Goal: Information Seeking & Learning: Learn about a topic

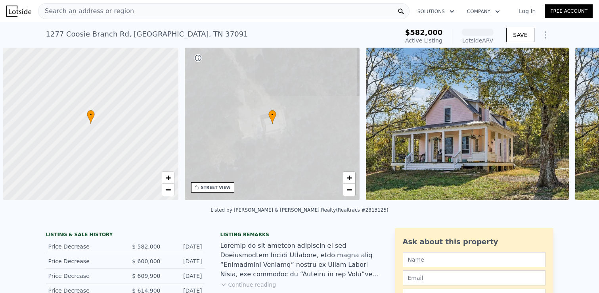
scroll to position [0, 3]
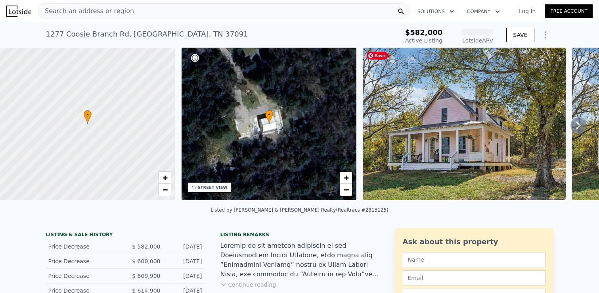
click at [407, 177] on img at bounding box center [464, 124] width 203 height 152
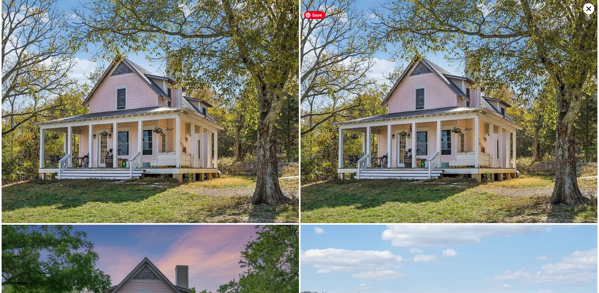
click at [369, 143] on img at bounding box center [450, 111] width 298 height 223
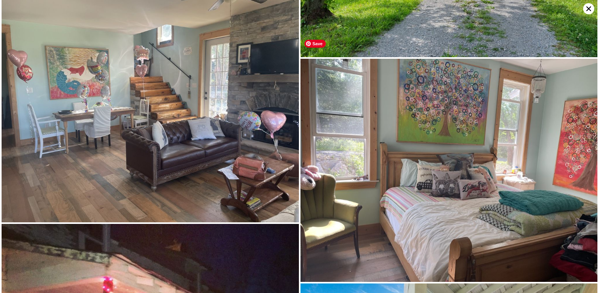
scroll to position [3066, 0]
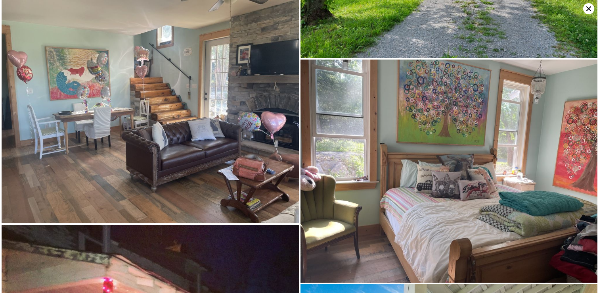
drag, startPoint x: 252, startPoint y: 144, endPoint x: 393, endPoint y: 2, distance: 200.3
click at [0, 0] on div at bounding box center [299, 146] width 599 height 293
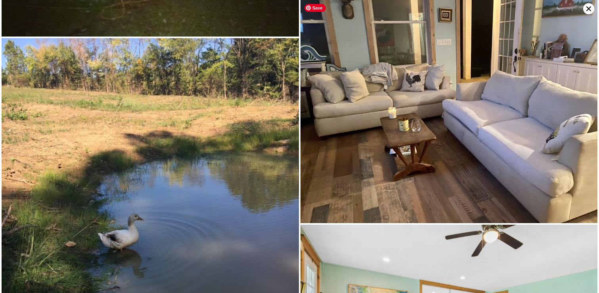
scroll to position [3550, 0]
drag, startPoint x: 396, startPoint y: 143, endPoint x: 417, endPoint y: 147, distance: 21.5
click at [0, 0] on div at bounding box center [299, 146] width 599 height 293
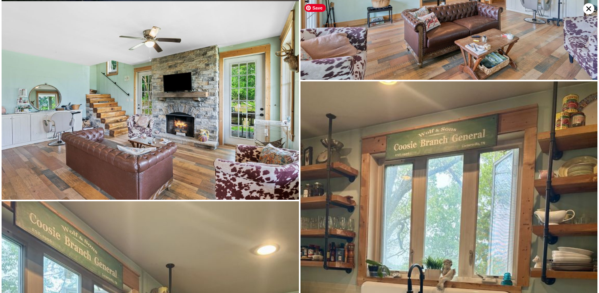
scroll to position [3894, 0]
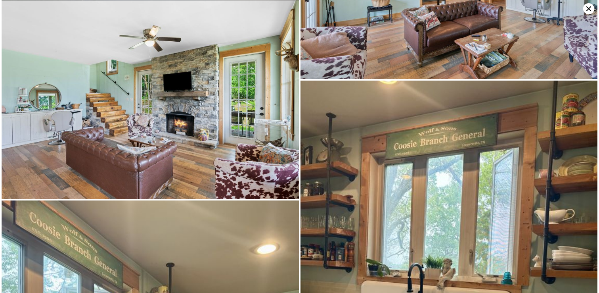
drag, startPoint x: 228, startPoint y: 135, endPoint x: 400, endPoint y: 35, distance: 198.6
click at [0, 0] on div at bounding box center [299, 146] width 599 height 293
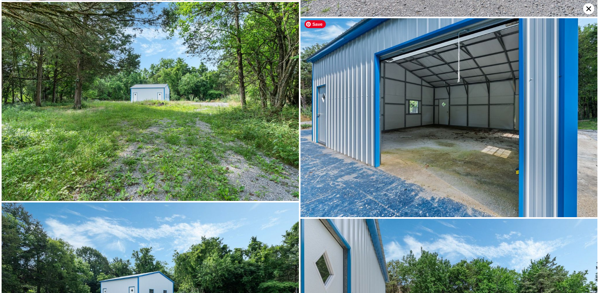
scroll to position [6067, 0]
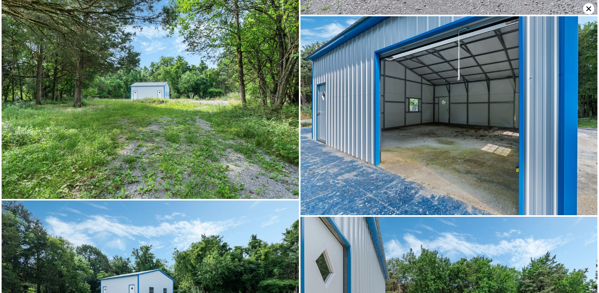
drag, startPoint x: 394, startPoint y: 117, endPoint x: 435, endPoint y: 6, distance: 118.5
click at [0, 0] on div at bounding box center [299, 146] width 599 height 293
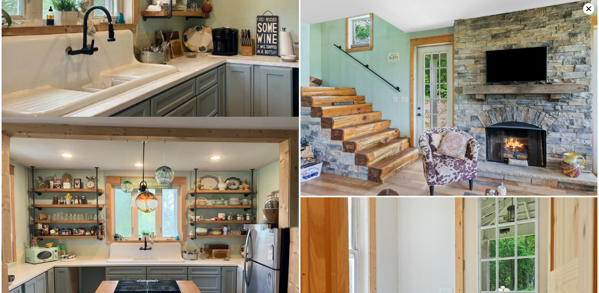
scroll to position [4281, 0]
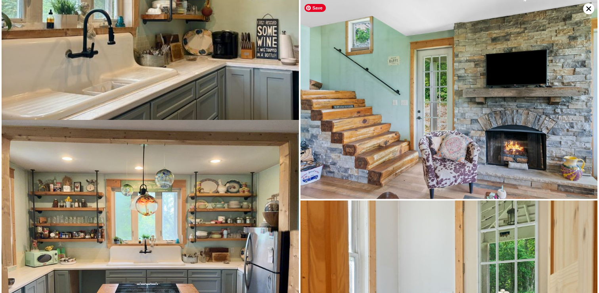
click at [588, 9] on icon at bounding box center [589, 8] width 5 height 5
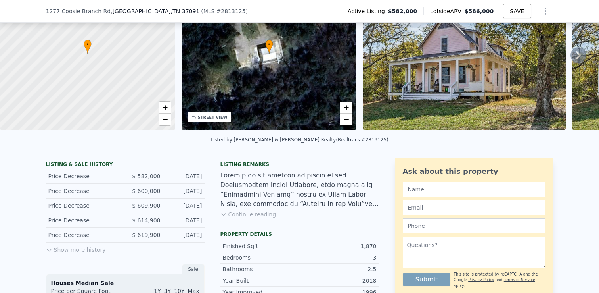
scroll to position [75, 0]
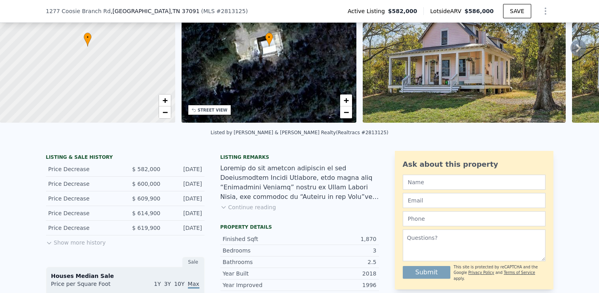
click at [92, 241] on button "Show more history" at bounding box center [76, 240] width 60 height 11
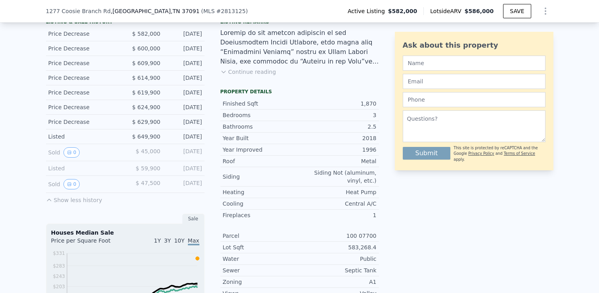
scroll to position [211, 0]
click at [72, 151] on button "0" at bounding box center [71, 151] width 17 height 10
